Goal: Information Seeking & Learning: Find specific fact

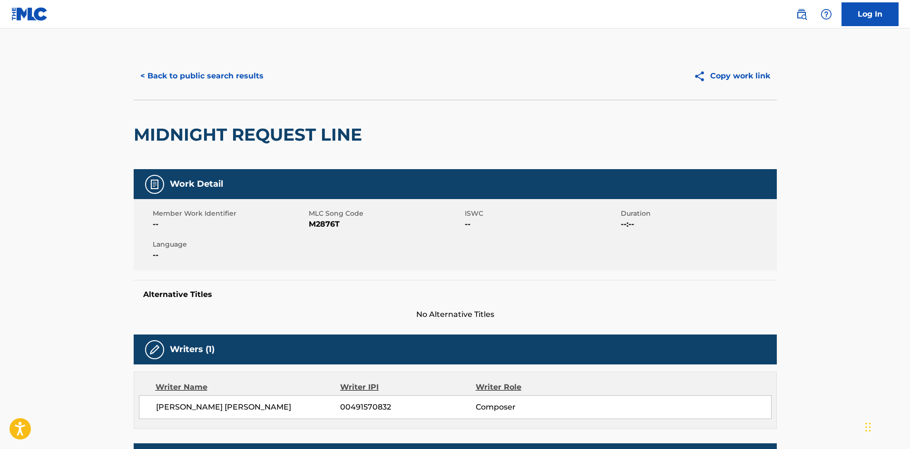
click at [247, 77] on button "< Back to public search results" at bounding box center [202, 76] width 137 height 24
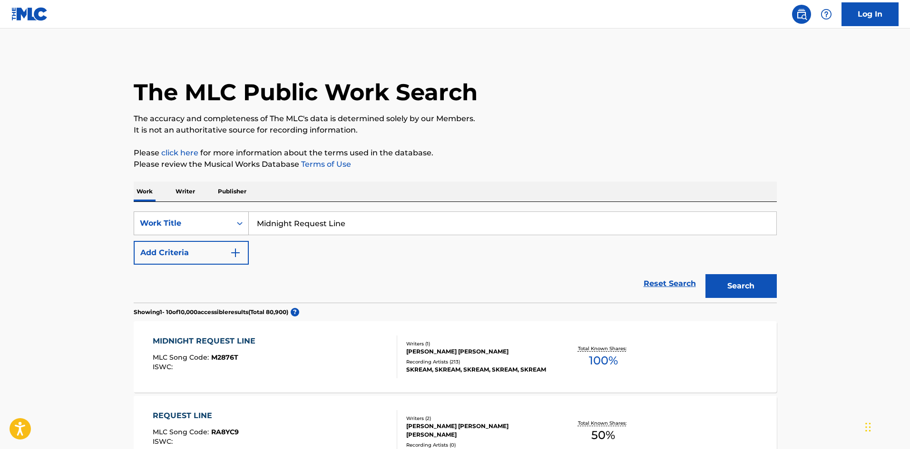
drag, startPoint x: 346, startPoint y: 225, endPoint x: 195, endPoint y: 225, distance: 151.3
click at [195, 225] on div "SearchWithCriteria29de21b7-8500-41d2-8598-83e07a3fe9d0 Work Title Midnight Requ…" at bounding box center [455, 224] width 643 height 24
paste input "cybersonic"
type input "cybersonic"
click at [186, 256] on button "Add Criteria" at bounding box center [191, 253] width 115 height 24
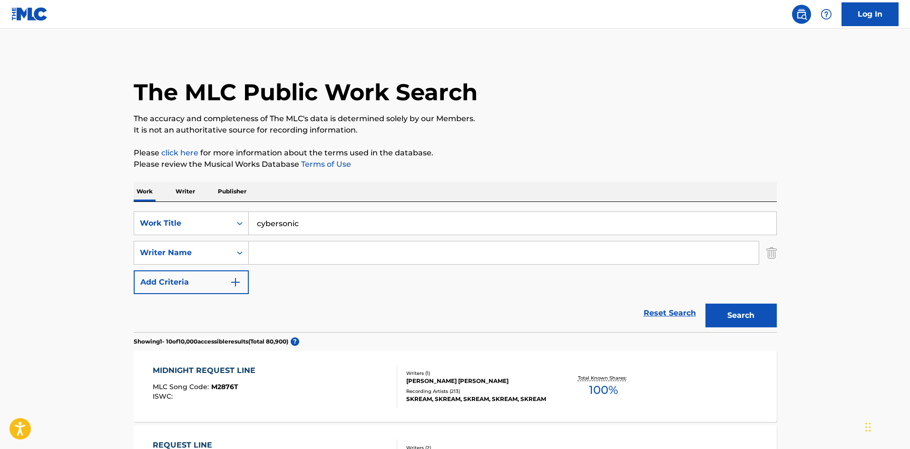
drag, startPoint x: 777, startPoint y: 254, endPoint x: 762, endPoint y: 254, distance: 15.7
click at [760, 254] on div "SearchWithCriteriae48b11dc-27a6-4676-8dcb-80f5c8e214b7 Writer Name" at bounding box center [455, 253] width 643 height 24
click at [772, 252] on img "Search Form" at bounding box center [771, 253] width 10 height 24
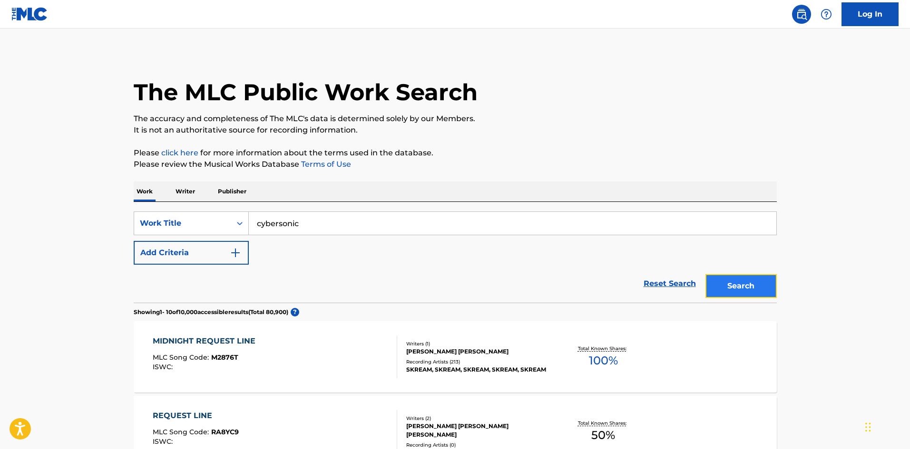
click at [725, 280] on button "Search" at bounding box center [740, 286] width 71 height 24
